Goal: Check status: Check status

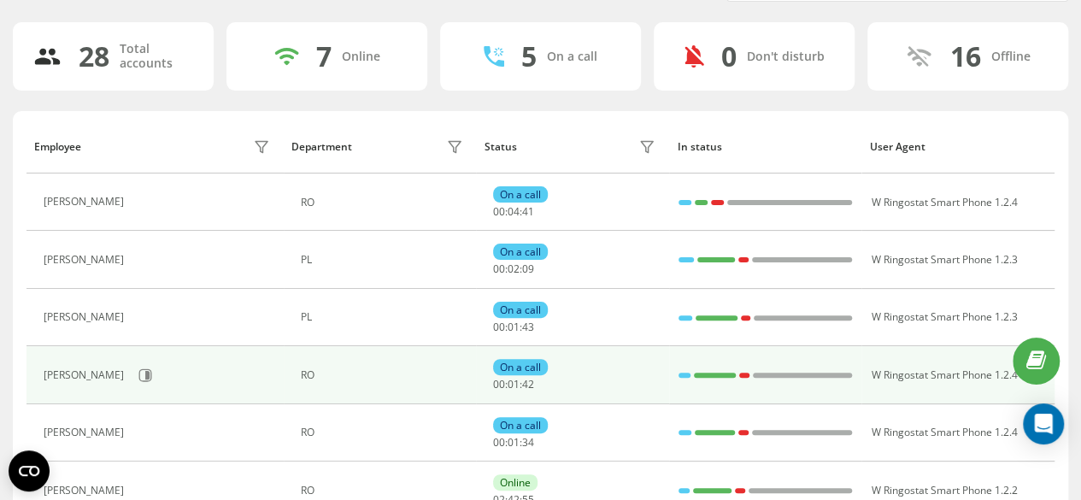
scroll to position [171, 0]
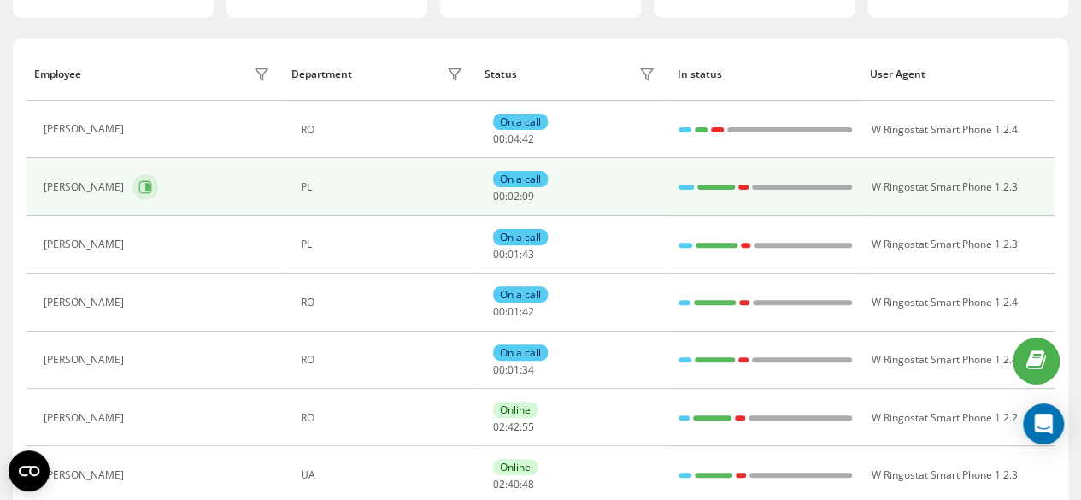
click at [145, 186] on icon at bounding box center [147, 187] width 4 height 9
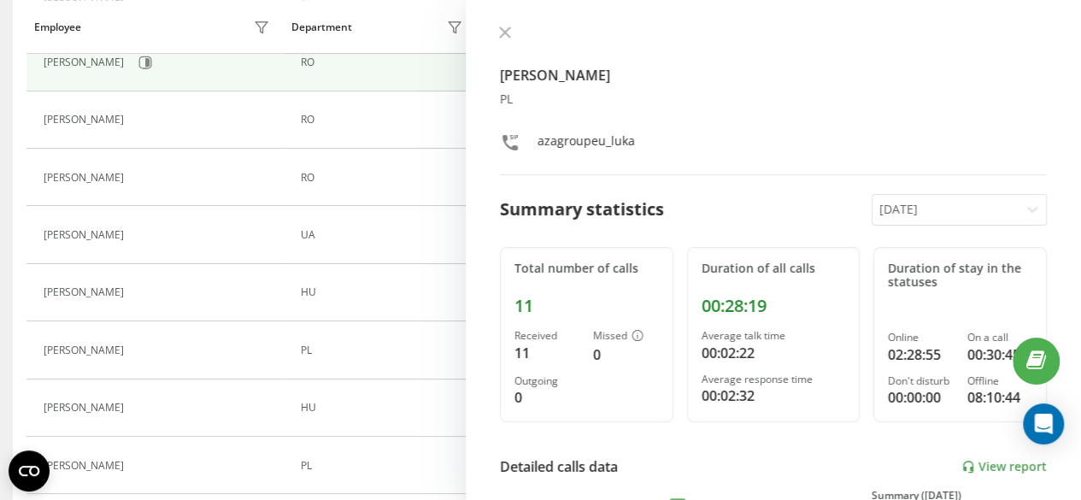
scroll to position [427, 0]
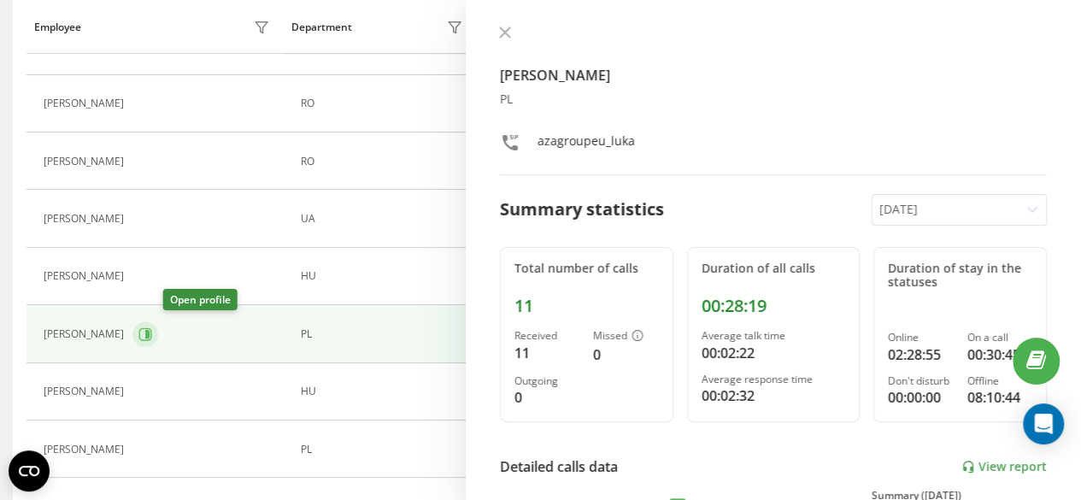
click at [158, 332] on button at bounding box center [146, 334] width 26 height 26
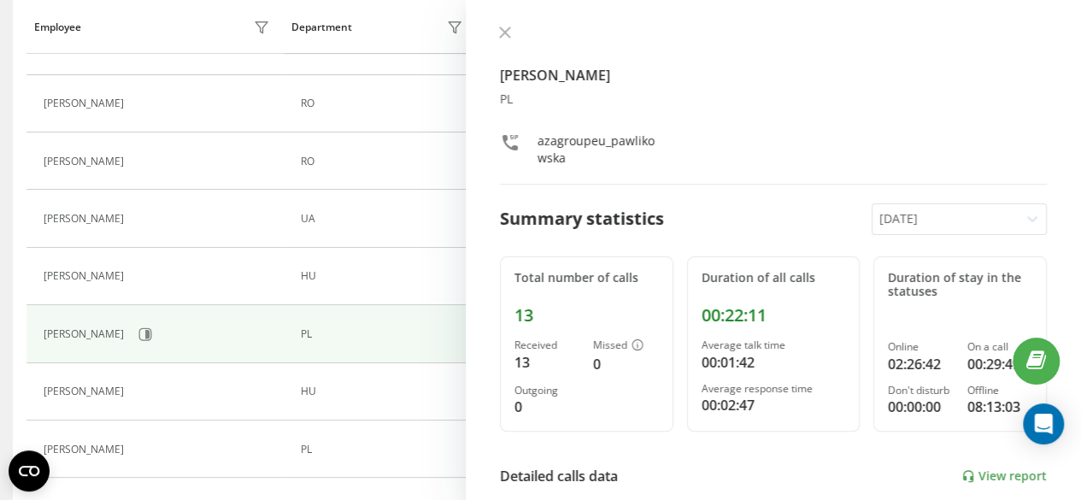
scroll to position [513, 0]
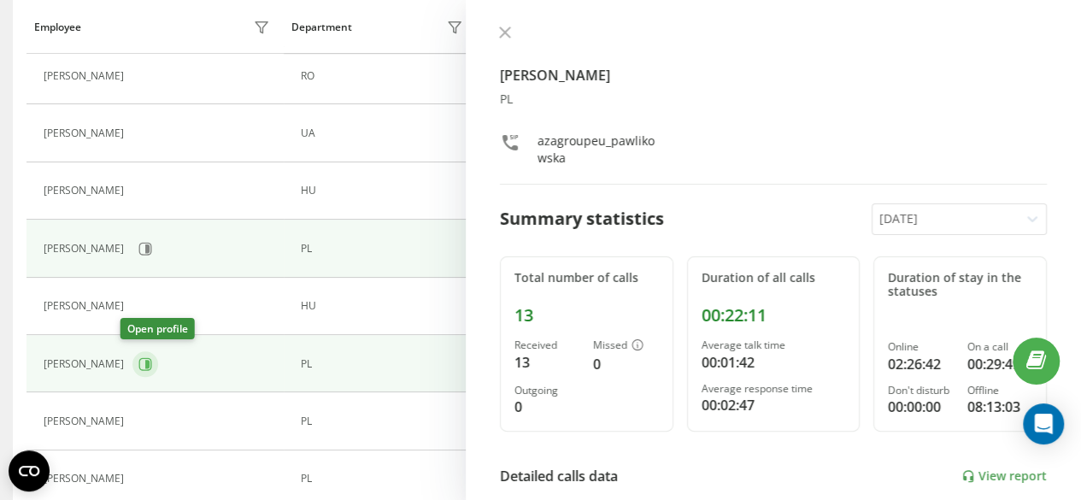
click at [145, 360] on icon at bounding box center [147, 364] width 4 height 9
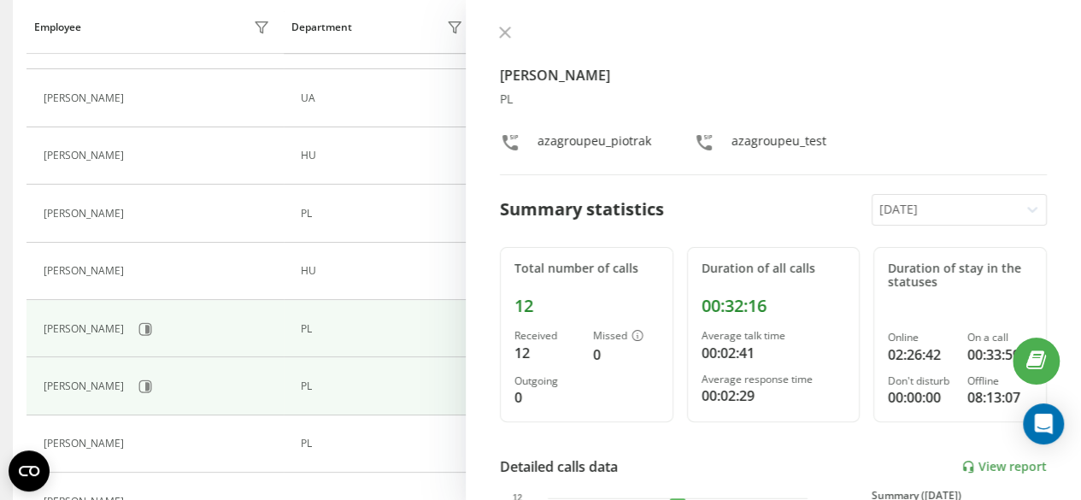
scroll to position [598, 0]
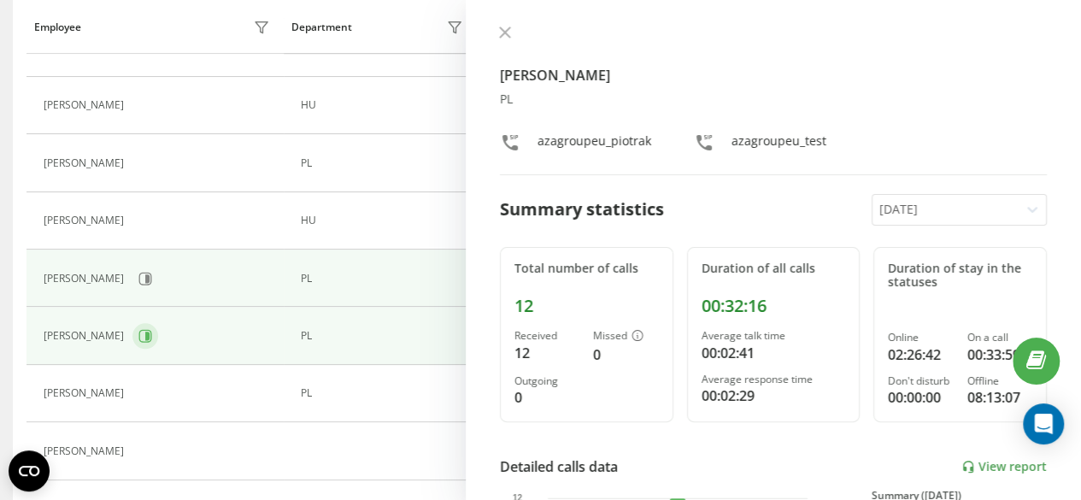
click at [158, 342] on button at bounding box center [146, 336] width 26 height 26
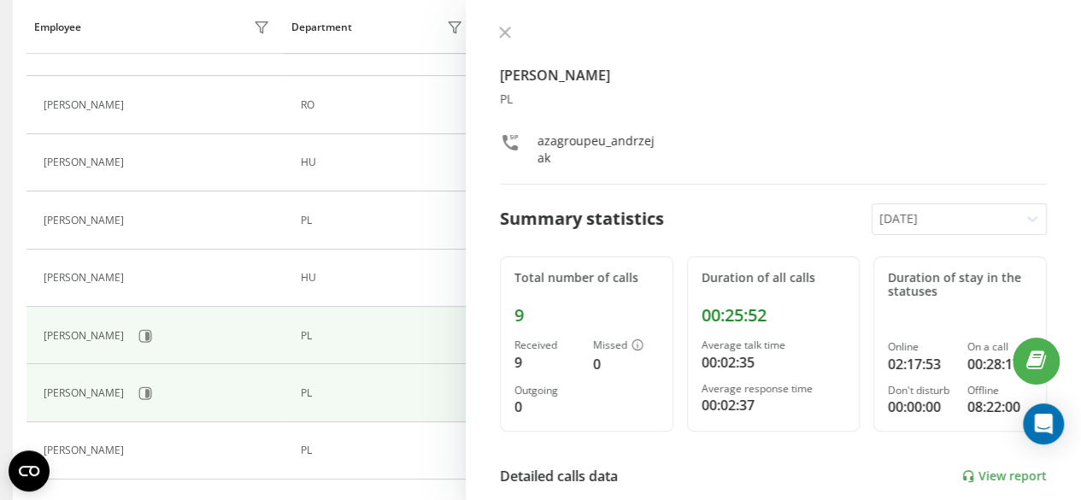
scroll to position [627, 0]
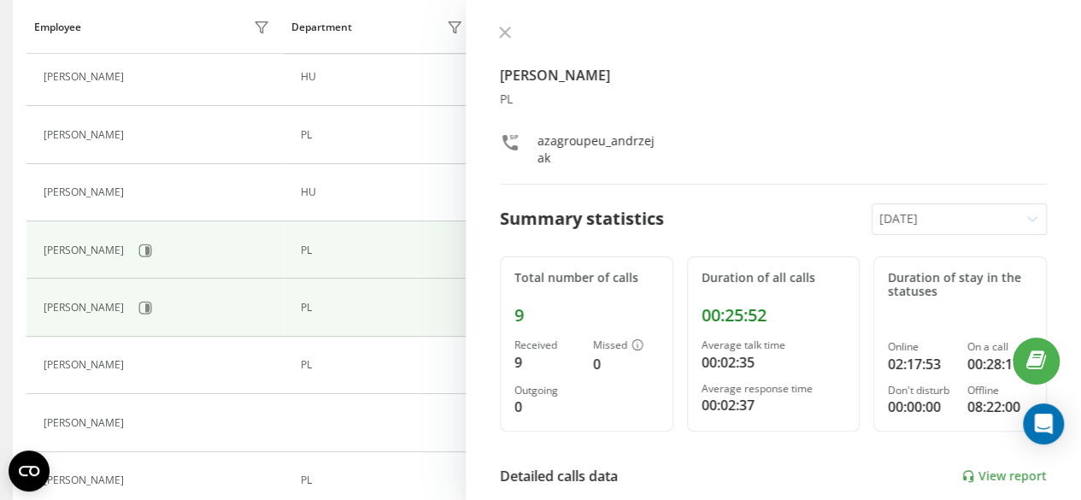
click at [491, 28] on div "[PERSON_NAME] PL azagroupeu_andrzejak Summary statistics [DATE] Total number of…" at bounding box center [774, 250] width 616 height 500
drag, startPoint x: 492, startPoint y: 28, endPoint x: 503, endPoint y: 30, distance: 11.2
click at [492, 30] on div "[PERSON_NAME] PL azagroupeu_andrzejak Summary statistics [DATE] Total number of…" at bounding box center [774, 250] width 616 height 500
click at [503, 30] on icon at bounding box center [505, 32] width 10 height 10
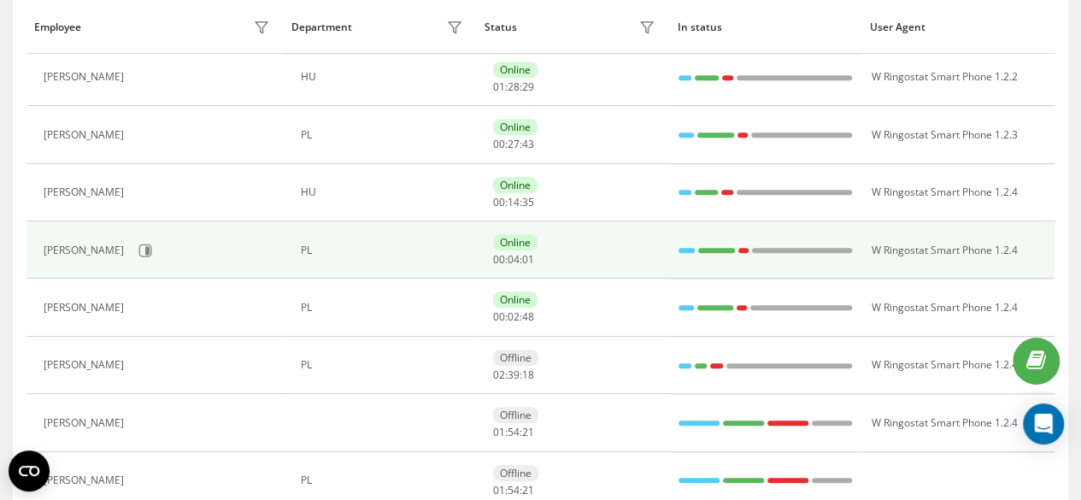
scroll to position [569, 0]
